Goal: Information Seeking & Learning: Check status

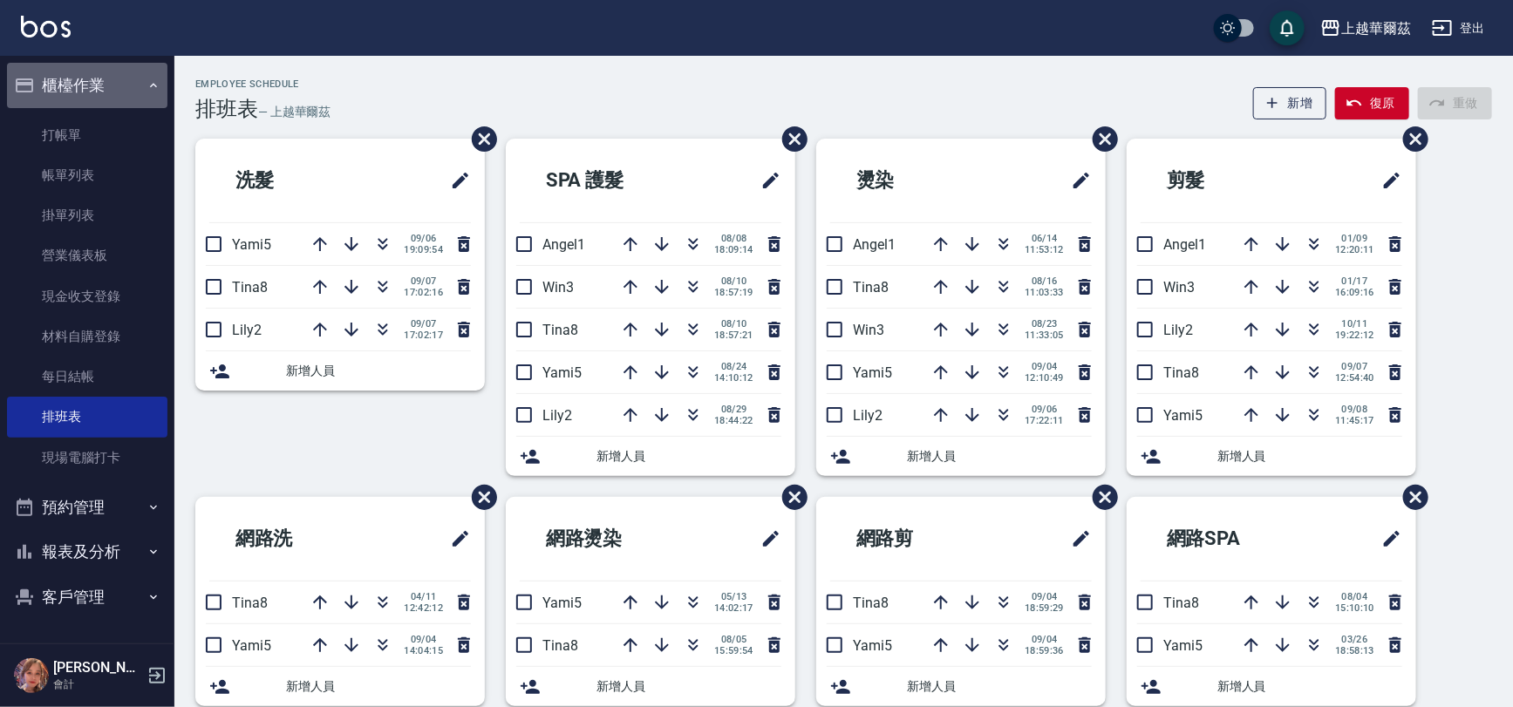
click at [63, 78] on button "櫃檯作業" at bounding box center [87, 85] width 161 height 45
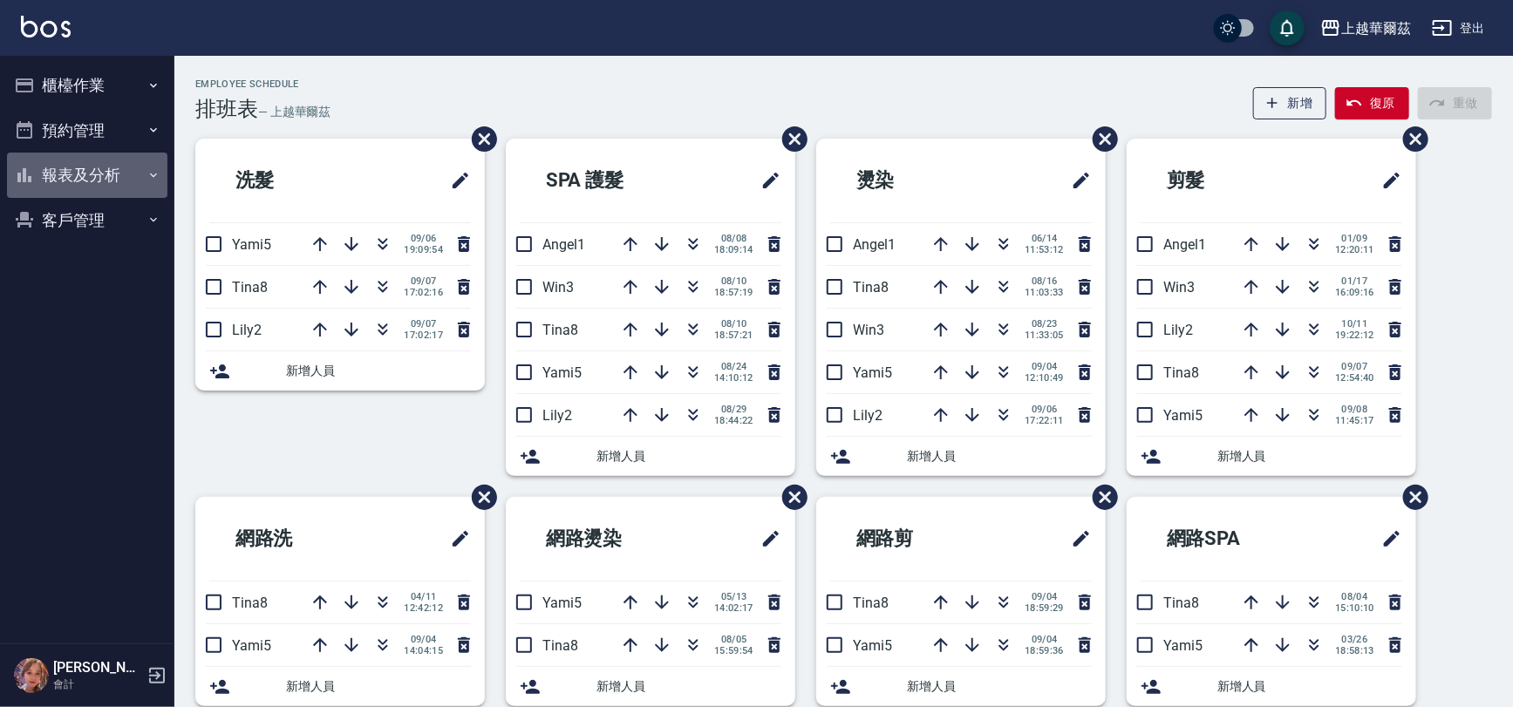
click at [78, 173] on button "報表及分析" at bounding box center [87, 175] width 161 height 45
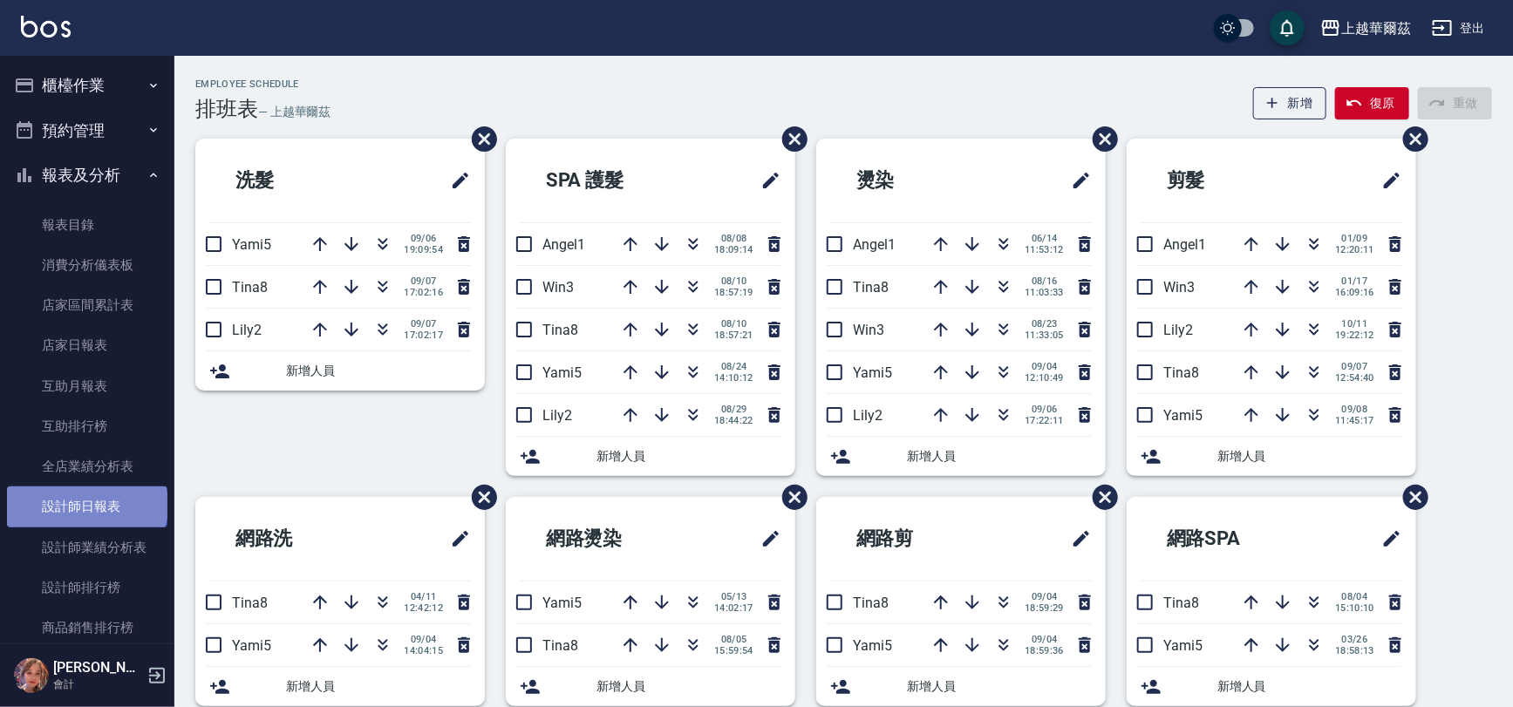
click at [85, 505] on link "設計師日報表" at bounding box center [87, 507] width 161 height 40
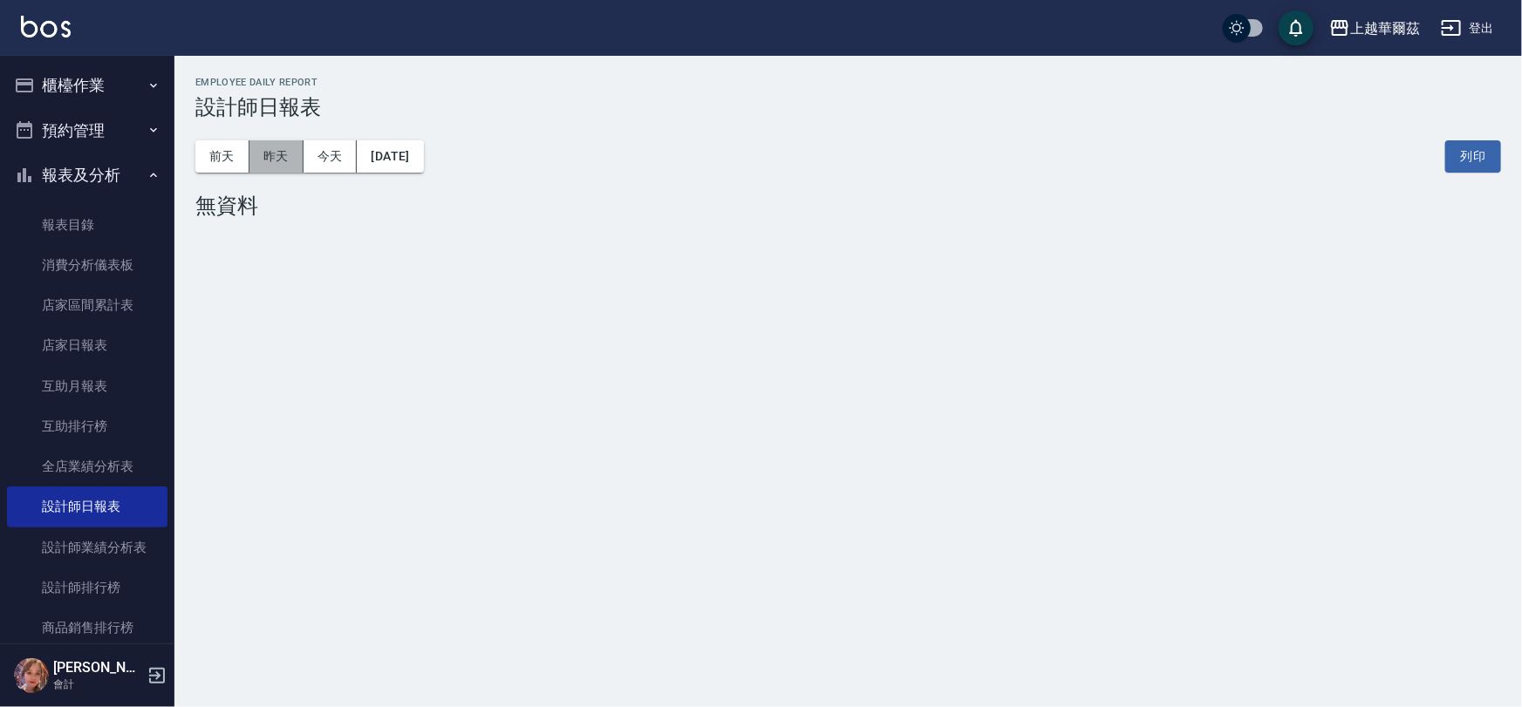
click at [277, 149] on button "昨天" at bounding box center [276, 156] width 54 height 32
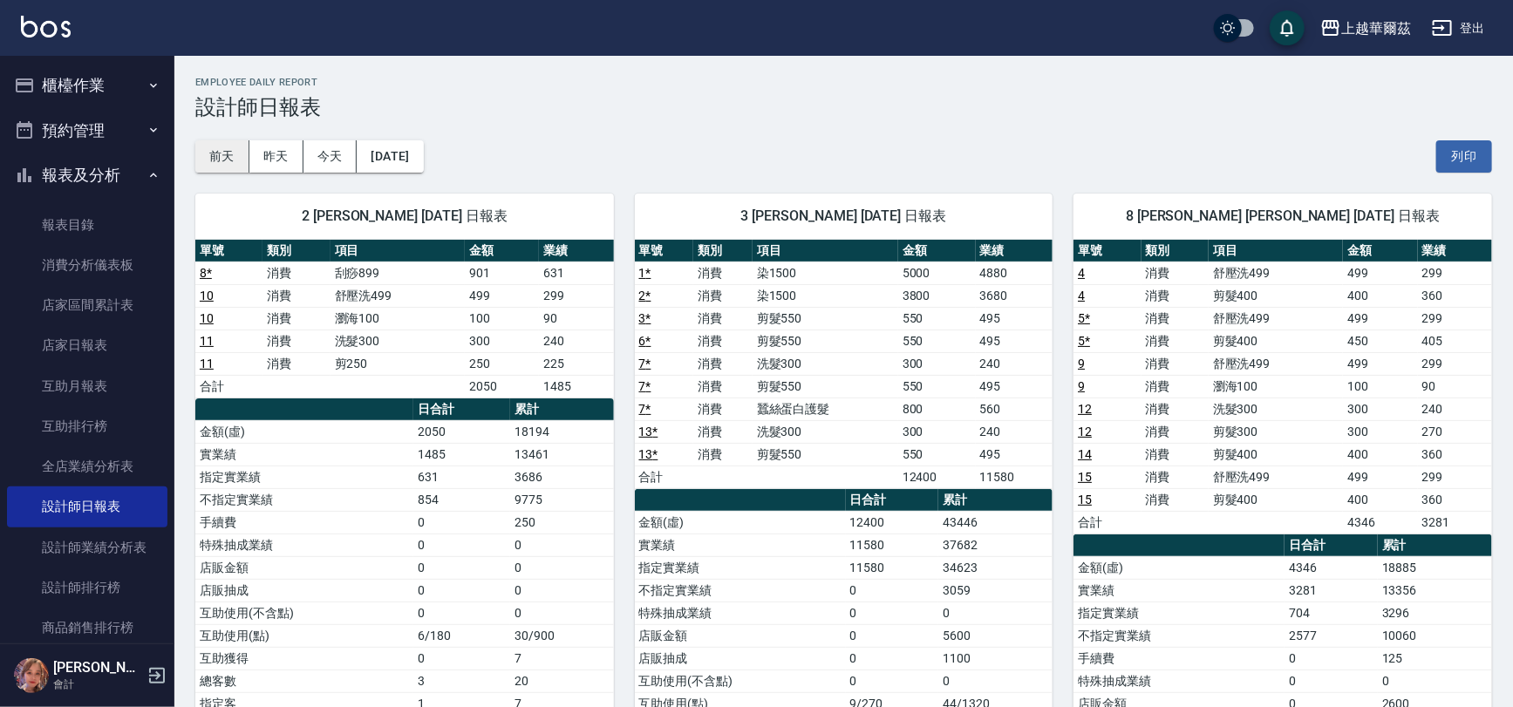
click at [202, 162] on button "前天" at bounding box center [222, 156] width 54 height 32
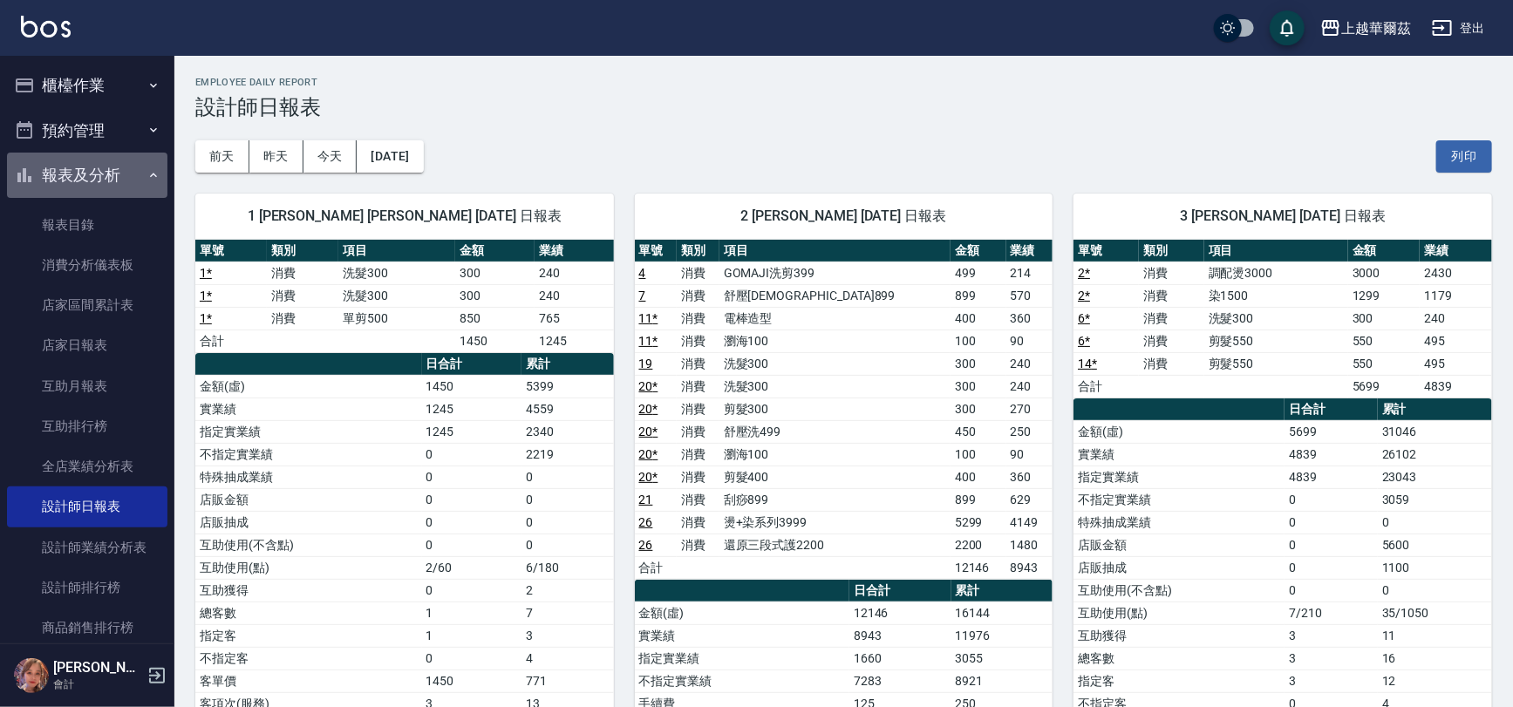
click at [87, 183] on button "報表及分析" at bounding box center [87, 175] width 161 height 45
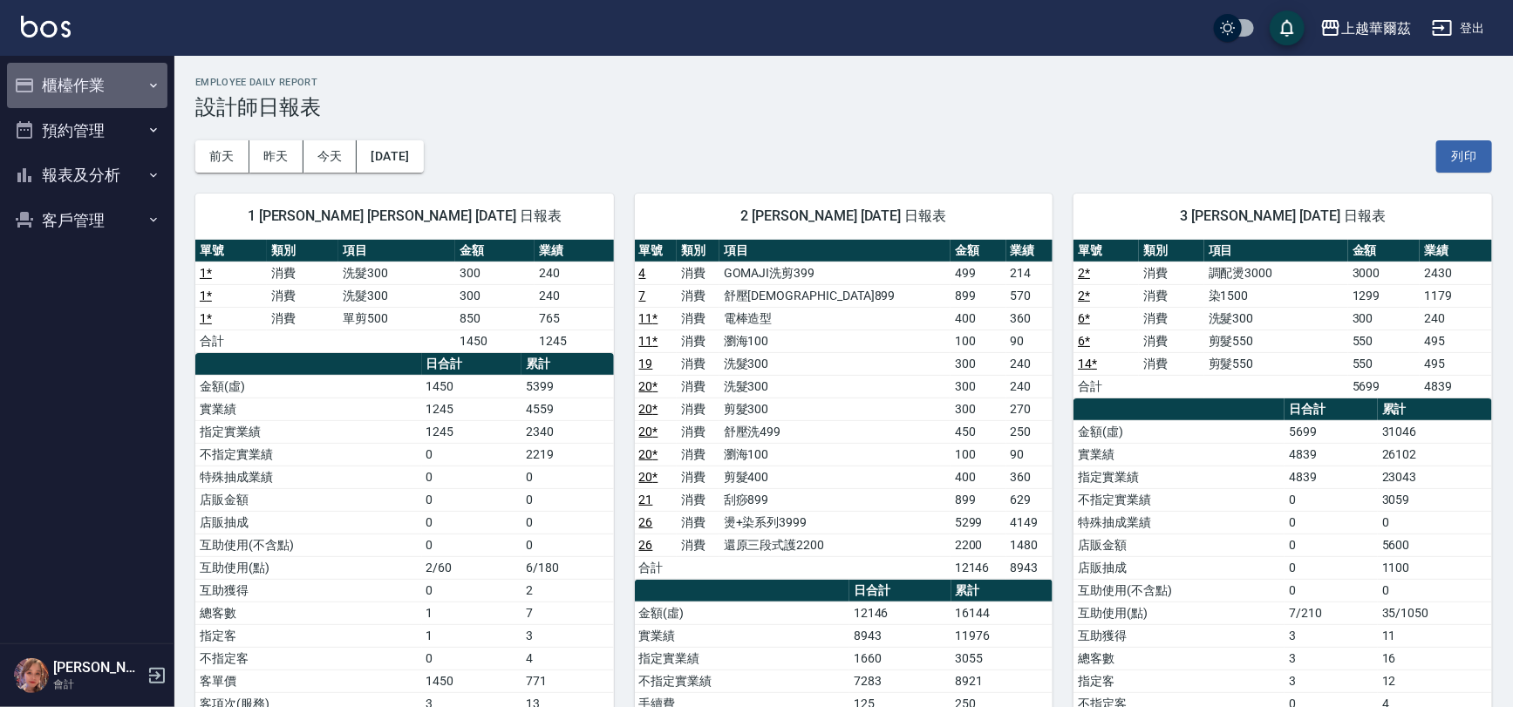
click at [90, 84] on button "櫃檯作業" at bounding box center [87, 85] width 161 height 45
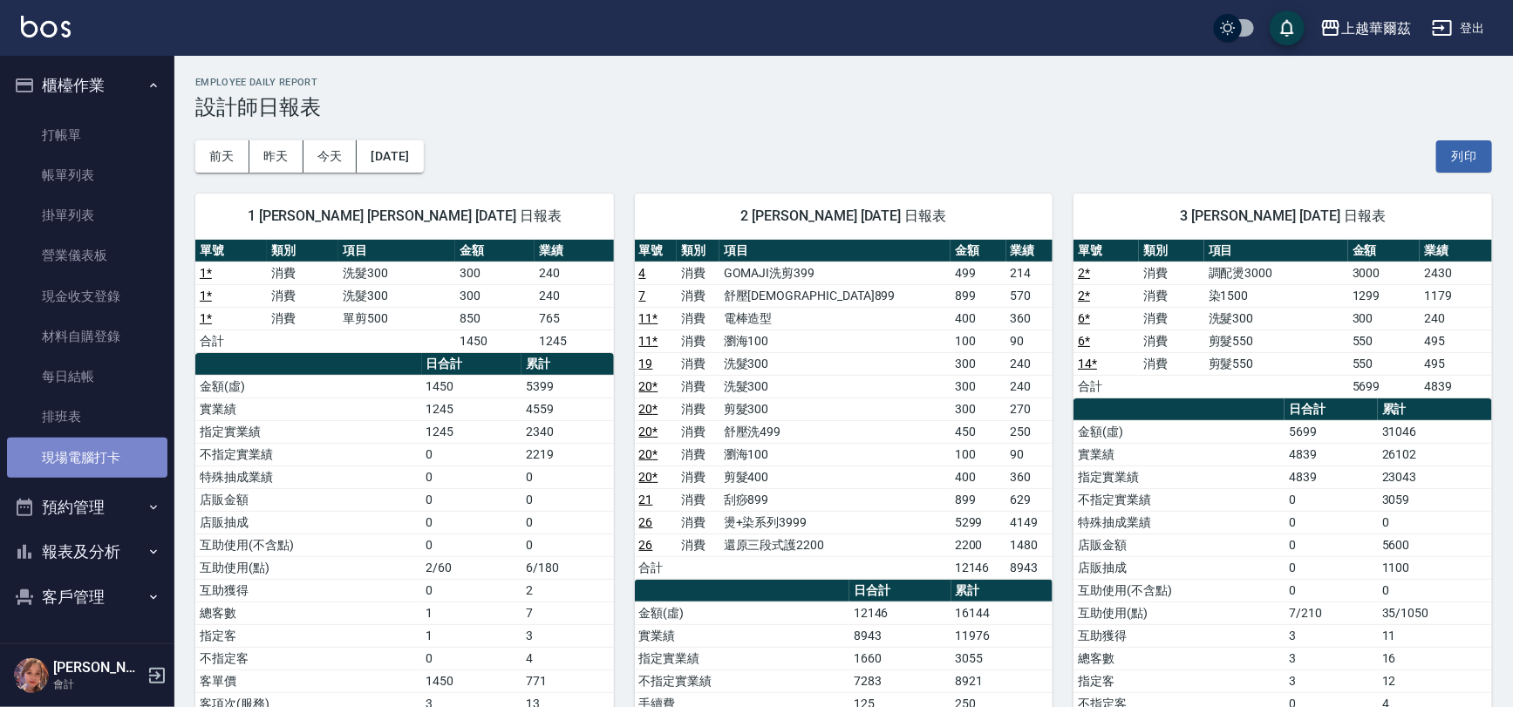
click at [92, 444] on link "現場電腦打卡" at bounding box center [87, 458] width 161 height 40
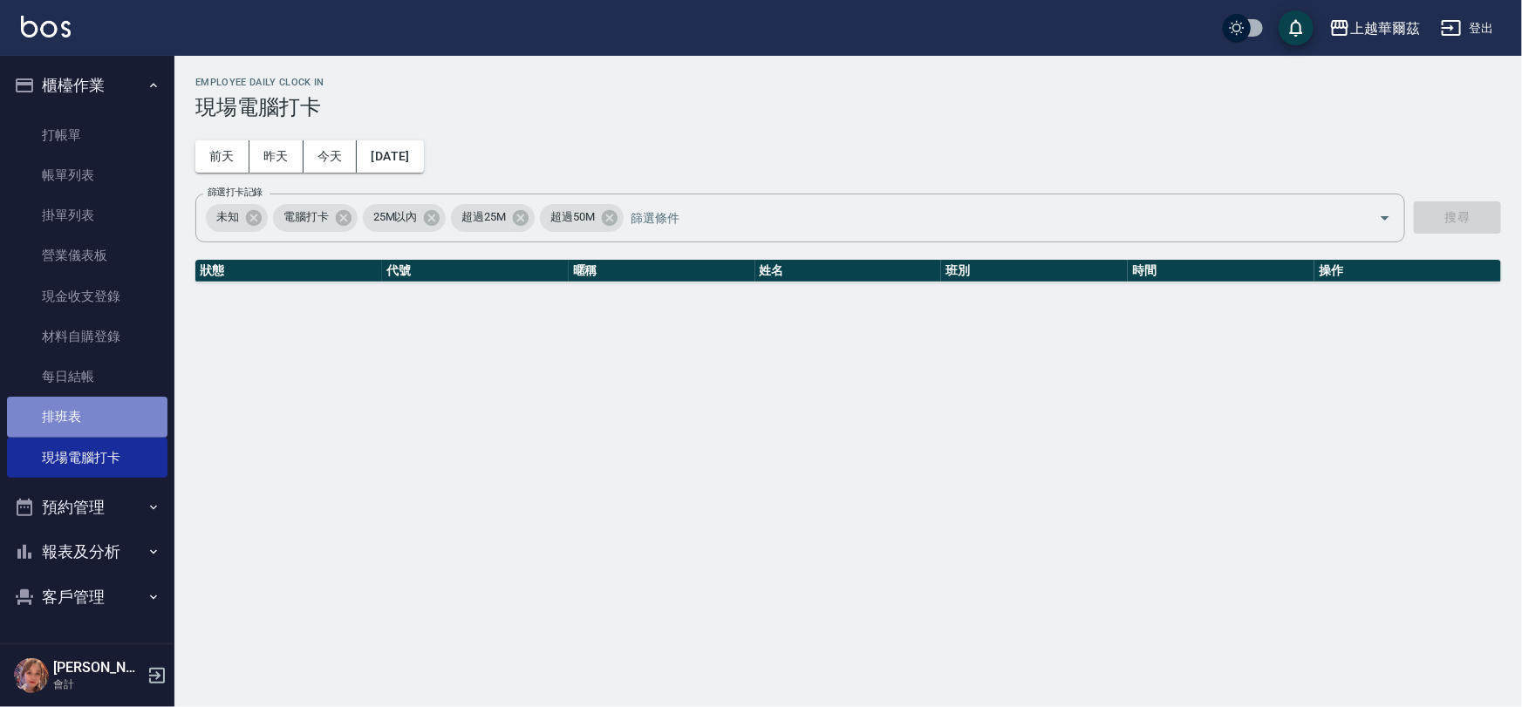
click at [82, 412] on link "排班表" at bounding box center [87, 417] width 161 height 40
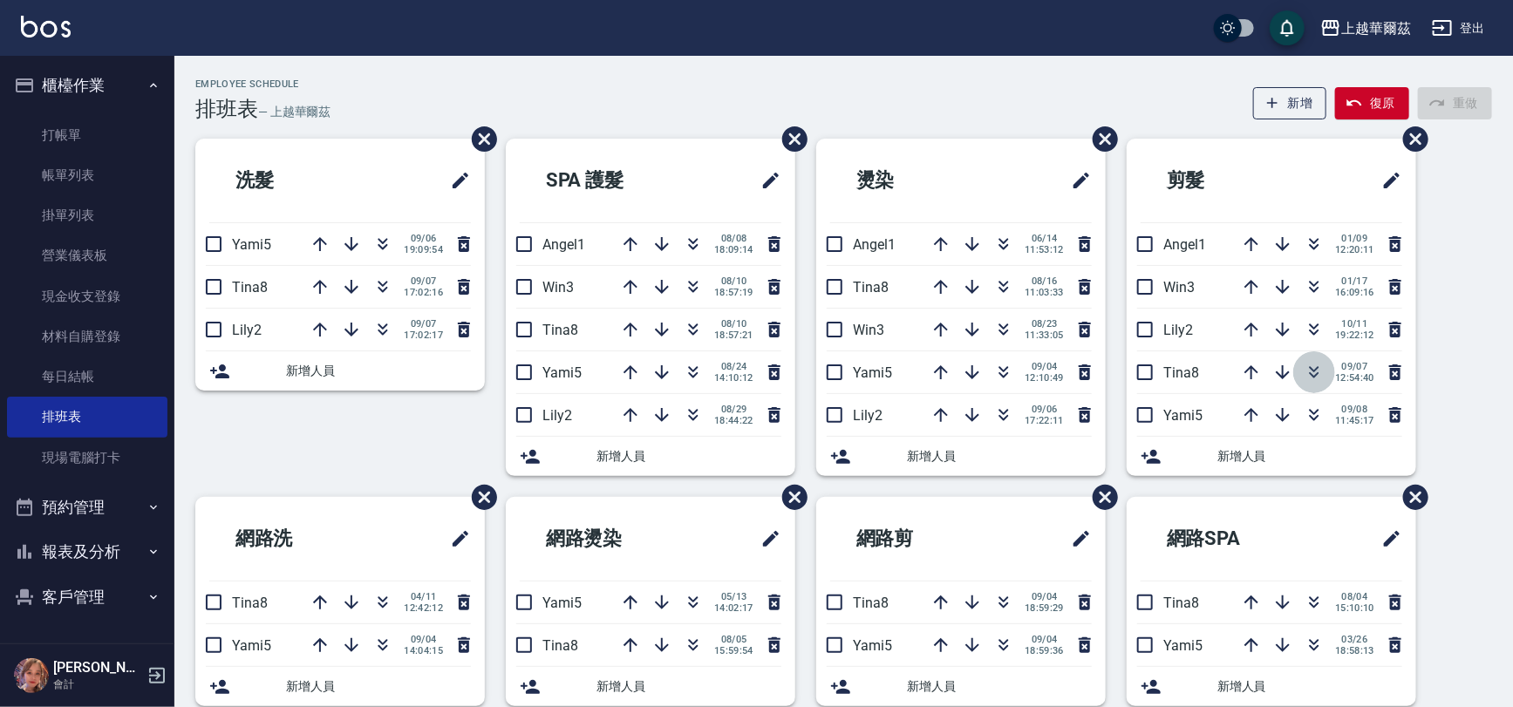
click at [1314, 372] on icon "button" at bounding box center [1314, 372] width 21 height 21
